Goal: Task Accomplishment & Management: Manage account settings

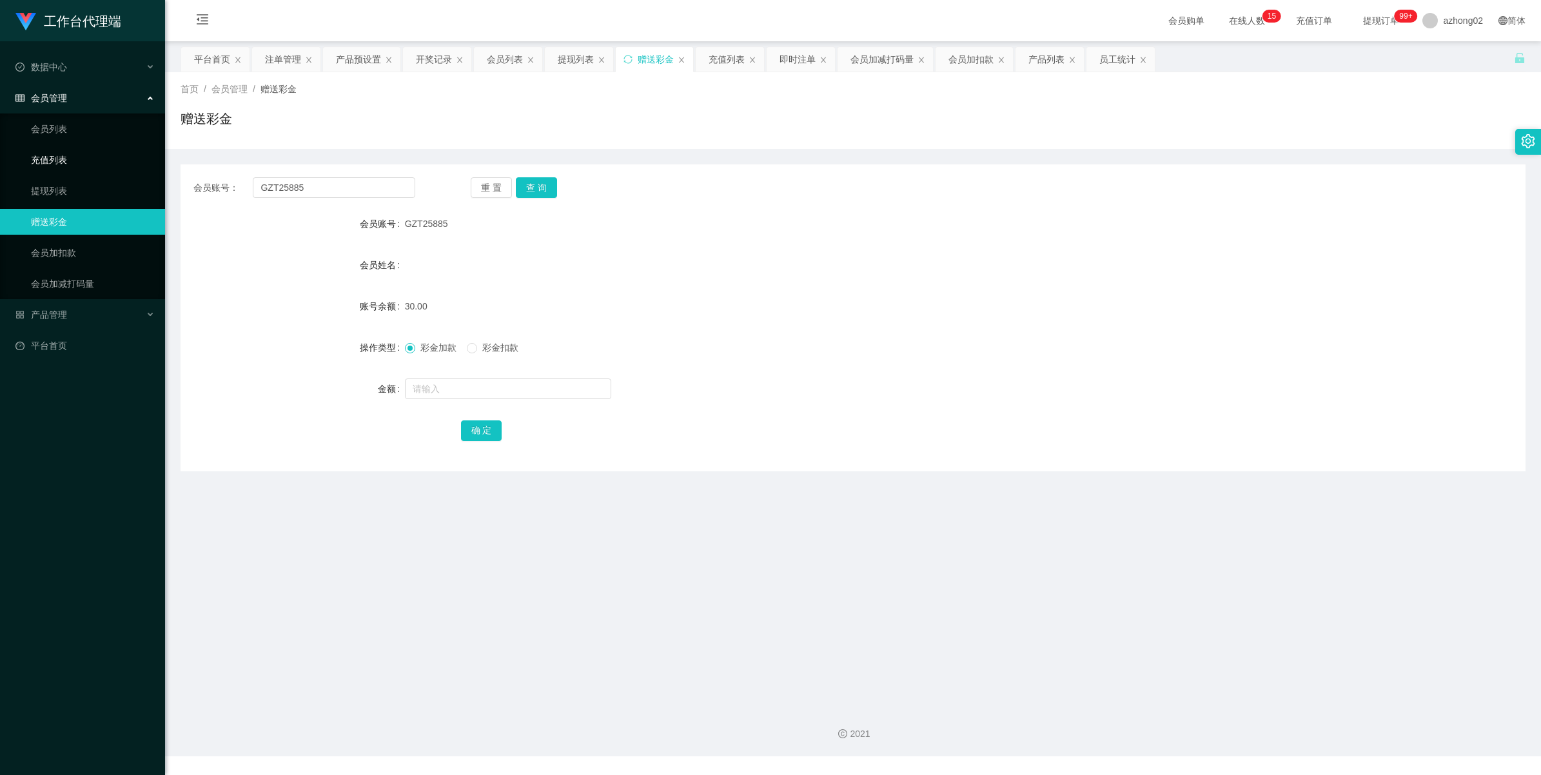
drag, startPoint x: 0, startPoint y: 0, endPoint x: 61, endPoint y: 170, distance: 180.3
click at [61, 170] on link "充值列表" at bounding box center [93, 160] width 124 height 26
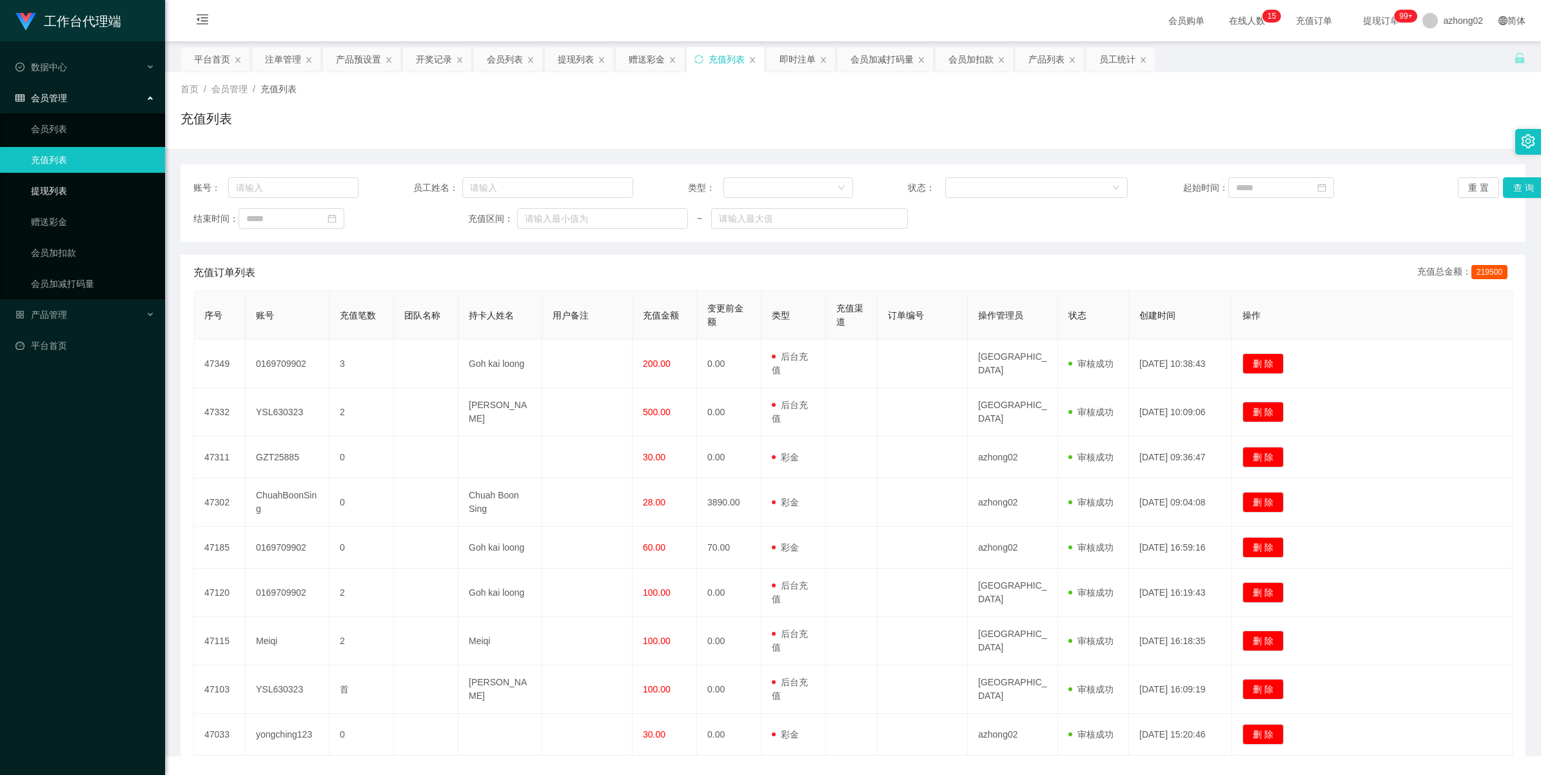
click at [48, 188] on link "提现列表" at bounding box center [93, 191] width 124 height 26
